Goal: Check status: Check status

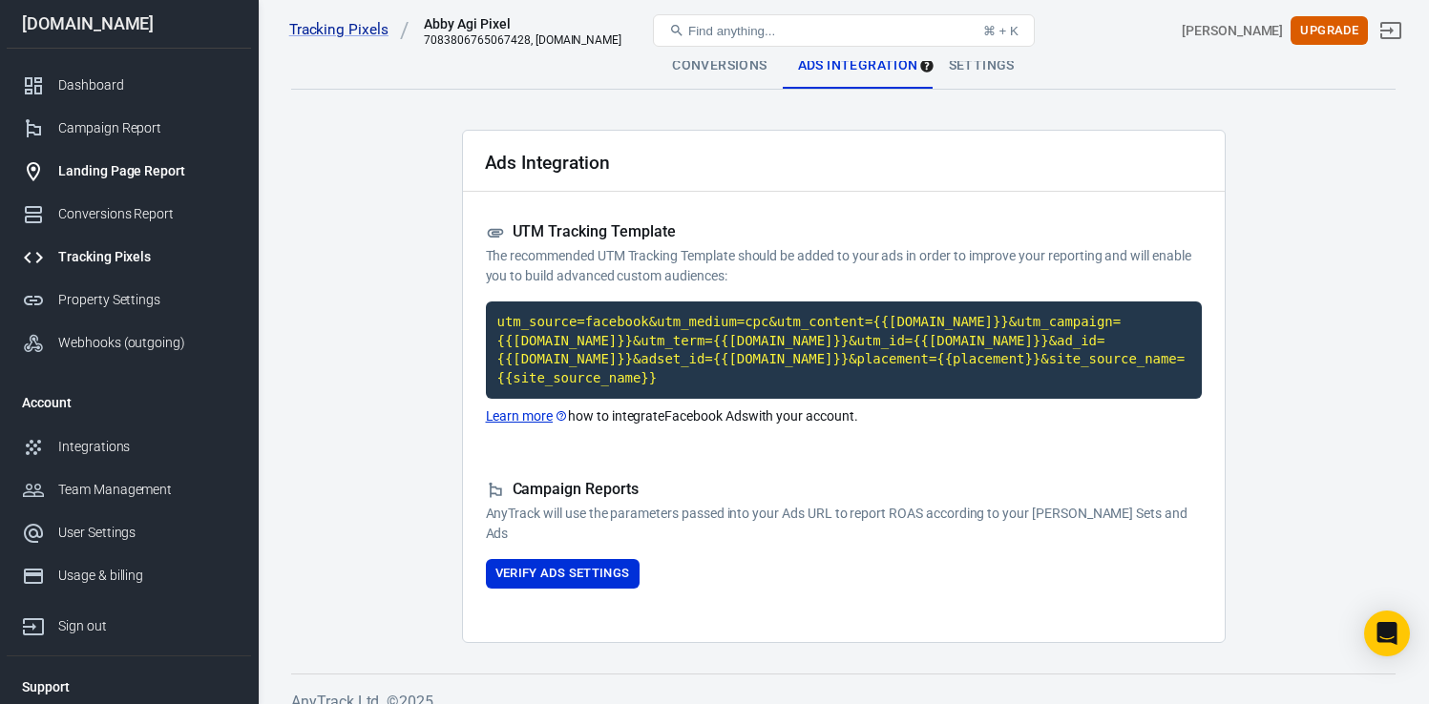
click at [123, 172] on div "Landing Page Report" at bounding box center [147, 171] width 178 height 20
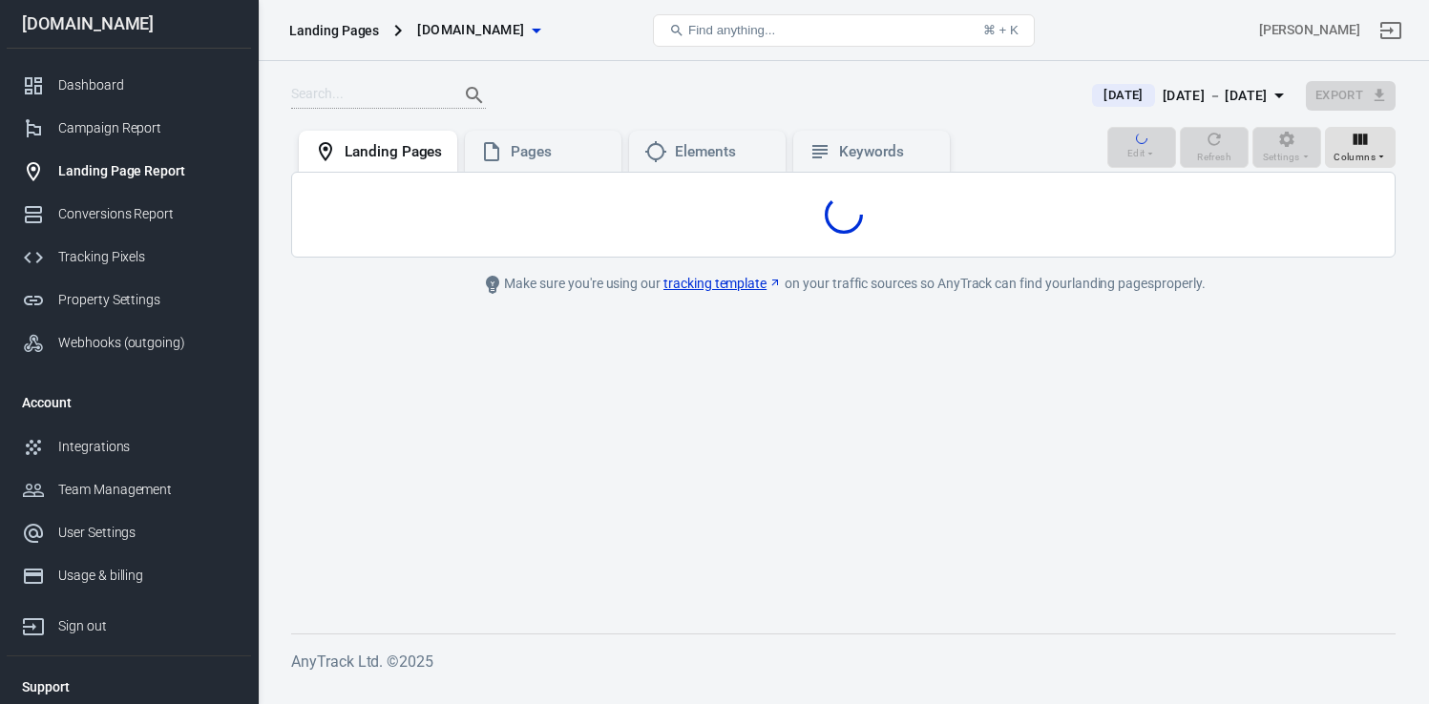
click at [1274, 95] on icon "button" at bounding box center [1279, 95] width 23 height 23
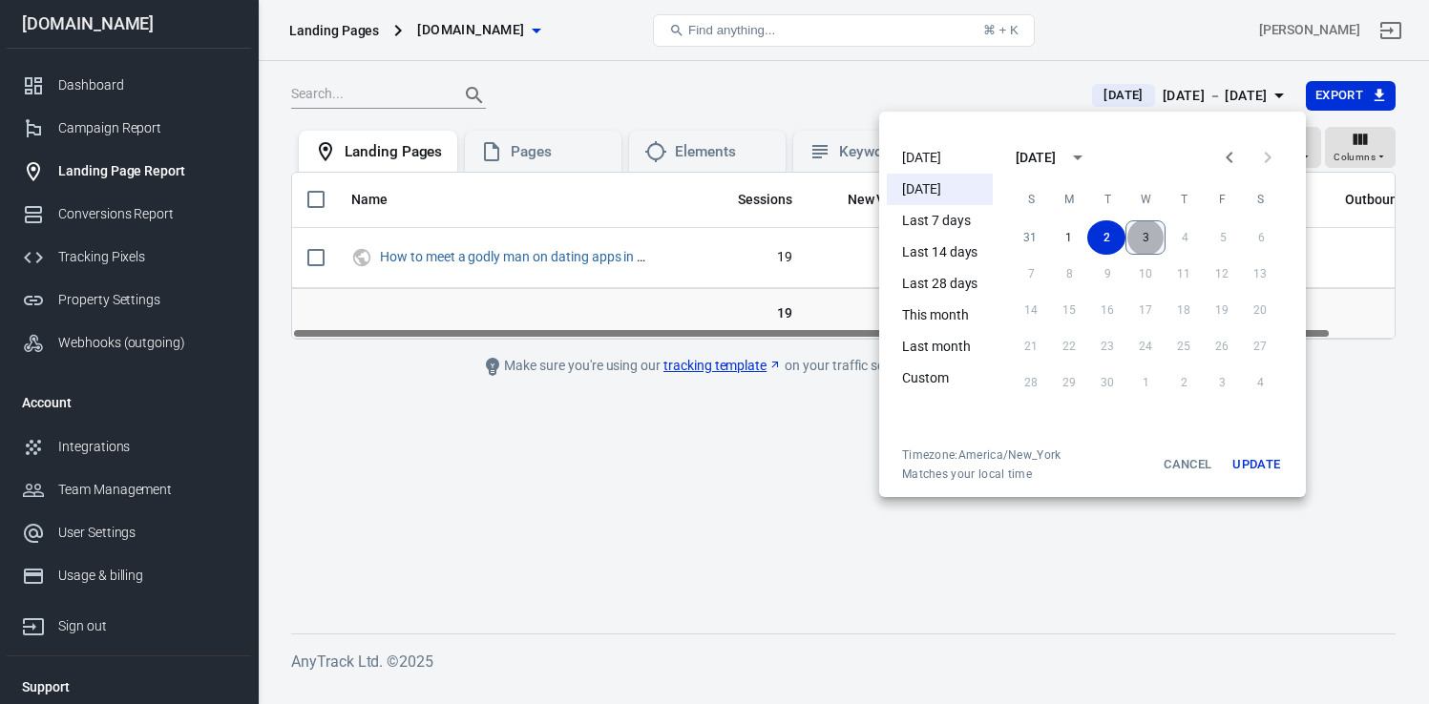
click at [1149, 242] on button "3" at bounding box center [1145, 237] width 40 height 34
click at [1154, 242] on button "3" at bounding box center [1145, 237] width 38 height 34
click at [1259, 467] on button "Update" at bounding box center [1256, 465] width 61 height 34
